Goal: Communication & Community: Connect with others

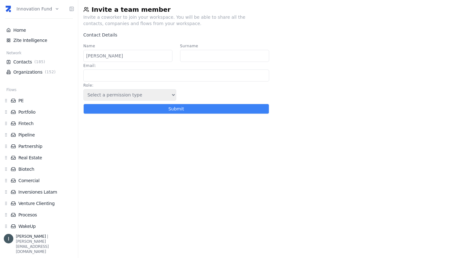
type input "[PERSON_NAME]"
click at [189, 56] on input "Surname" at bounding box center [224, 56] width 89 height 12
type input "[PERSON_NAME]"
click at [160, 74] on input "Email :" at bounding box center [176, 75] width 186 height 12
paste input "[EMAIL_ADDRESS][DOMAIN_NAME]"
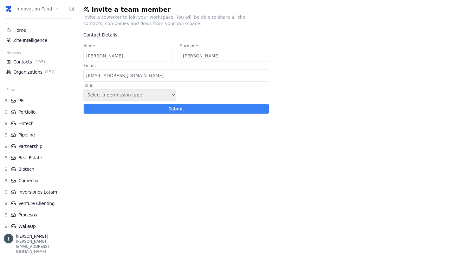
type input "[EMAIL_ADDRESS][DOMAIN_NAME]"
click at [147, 92] on select "Select a permission type Admin Guest Endorser" at bounding box center [129, 94] width 93 height 11
select select "1"
click at [83, 89] on select "Select a permission type Admin Guest Endorser" at bounding box center [129, 94] width 93 height 11
click at [154, 140] on div "Invite a team member Invite a coworker to join your workspace. You will be able…" at bounding box center [268, 129] width 381 height 258
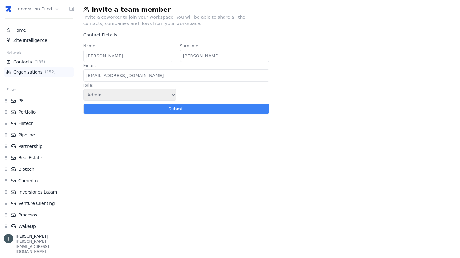
click at [41, 71] on link "Organizations ( 152 )" at bounding box center [38, 72] width 65 height 6
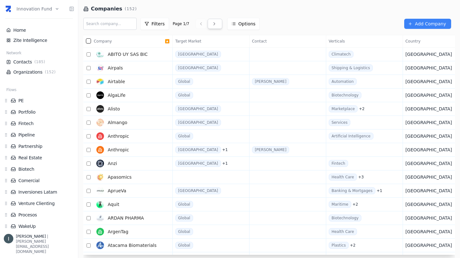
click at [212, 25] on icon at bounding box center [214, 23] width 5 height 5
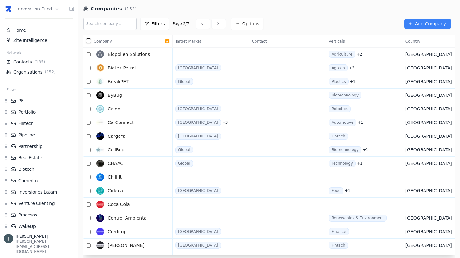
click at [211, 30] on div "Filters Page 2 / 7 Options Add Company" at bounding box center [268, 24] width 371 height 22
click at [215, 23] on icon at bounding box center [217, 23] width 5 height 5
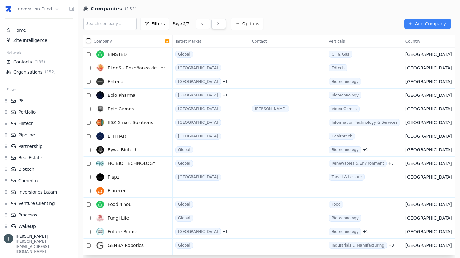
click at [215, 23] on icon at bounding box center [217, 23] width 5 height 5
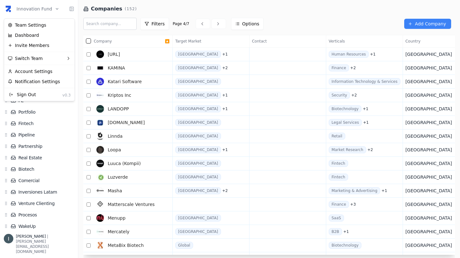
click at [28, 6] on html "Innovation Fund Home Zite Intelligence Network Contacts ( 185 ) Organizations (…" at bounding box center [230, 129] width 460 height 258
click at [44, 42] on div "Invite Members" at bounding box center [39, 45] width 68 height 10
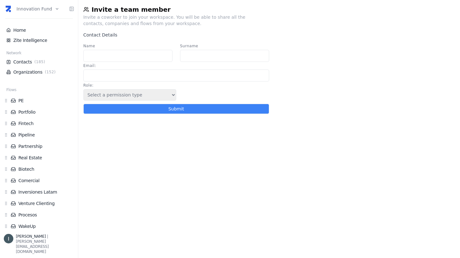
click at [145, 54] on input "Name" at bounding box center [127, 56] width 89 height 12
type input "[PERSON_NAME]"
click at [226, 57] on input "Surname" at bounding box center [224, 56] width 89 height 12
type input "[PERSON_NAME]"
click at [167, 72] on input "Email :" at bounding box center [176, 75] width 186 height 12
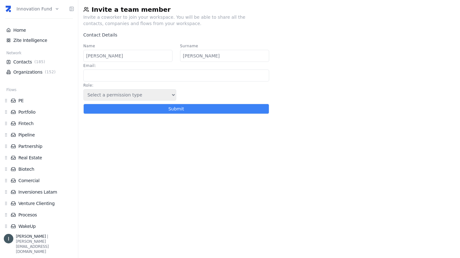
paste input "[EMAIL_ADDRESS][DOMAIN_NAME]"
type input "[EMAIL_ADDRESS][DOMAIN_NAME]"
click at [155, 95] on select "Select a permission type Admin Guest Endorser" at bounding box center [129, 94] width 93 height 11
select select "1"
click at [83, 89] on select "Select a permission type Admin Guest Endorser" at bounding box center [129, 94] width 93 height 11
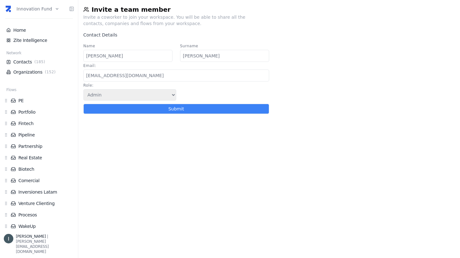
click at [132, 144] on div "Invite a team member Invite a coworker to join your workspace. You will be able…" at bounding box center [268, 129] width 381 height 258
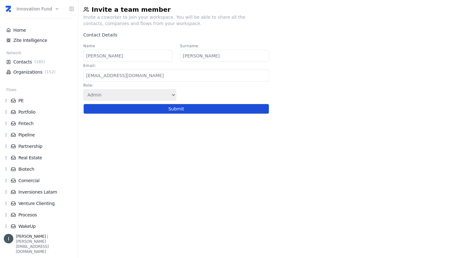
click at [165, 108] on button "Submit" at bounding box center [176, 109] width 186 height 10
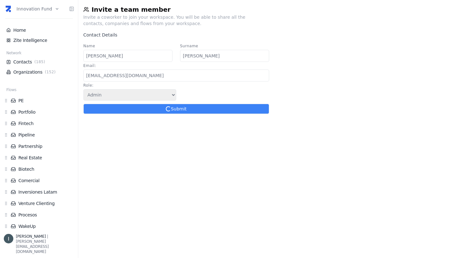
select select
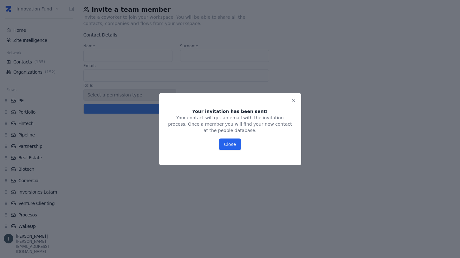
click at [227, 145] on button "Close" at bounding box center [230, 143] width 22 height 11
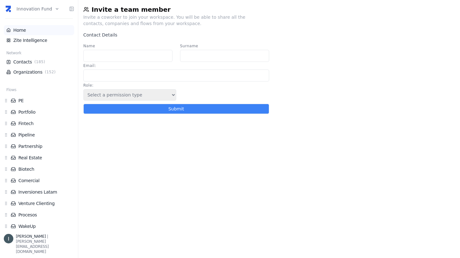
click at [24, 32] on link "Home" at bounding box center [38, 30] width 65 height 6
